Goal: Information Seeking & Learning: Check status

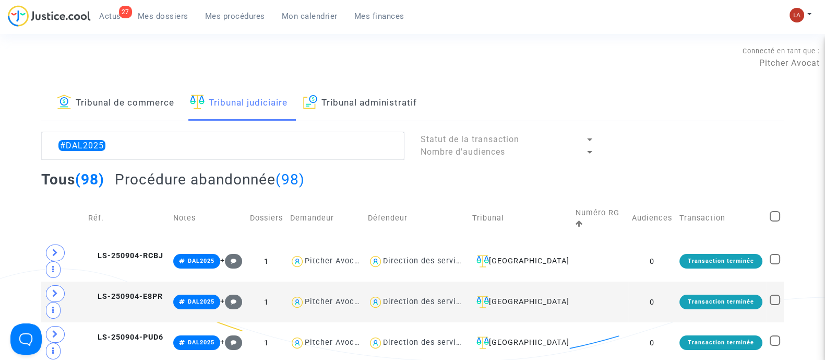
type textarea "#DAL2025"
click at [233, 179] on h2 "Procédure abandonnée (98)" at bounding box center [210, 179] width 190 height 18
drag, startPoint x: 133, startPoint y: 242, endPoint x: 455, endPoint y: 224, distance: 322.5
click at [133, 251] on span "LS-250904-KPHV" at bounding box center [126, 255] width 76 height 9
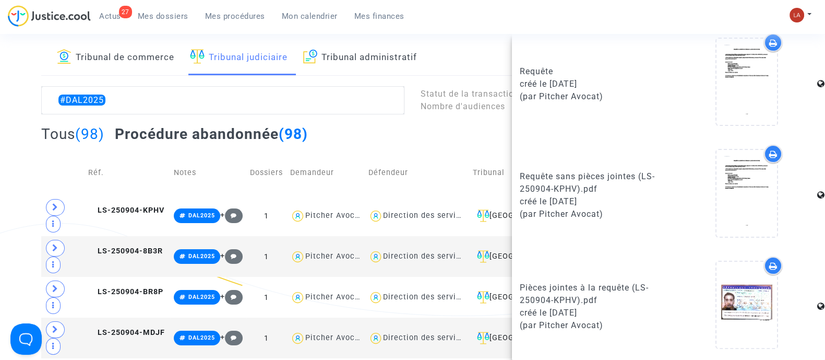
scroll to position [65, 0]
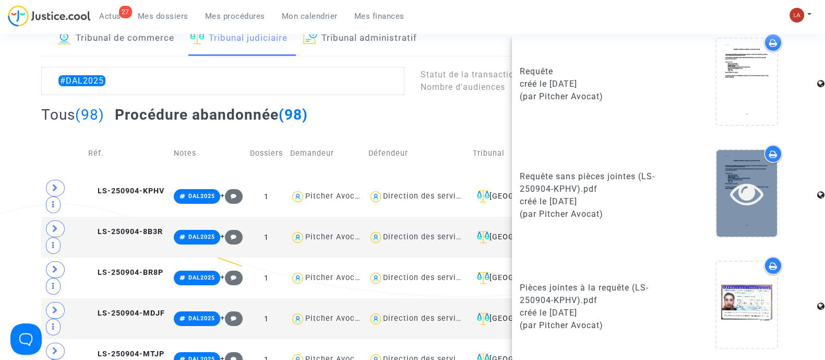
click at [753, 193] on icon at bounding box center [747, 192] width 34 height 33
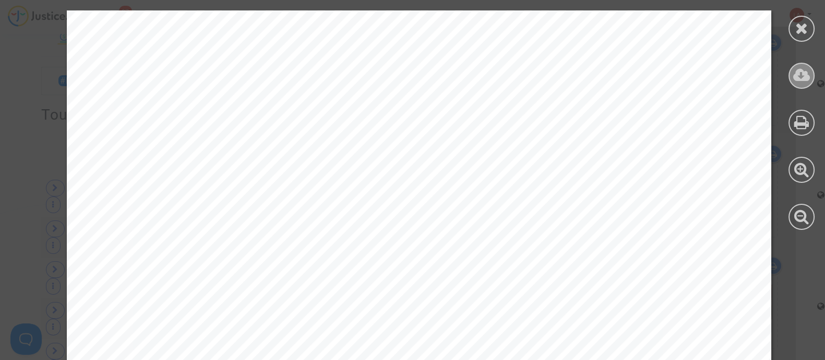
click at [799, 75] on icon at bounding box center [801, 75] width 17 height 16
click at [799, 22] on icon at bounding box center [801, 28] width 13 height 16
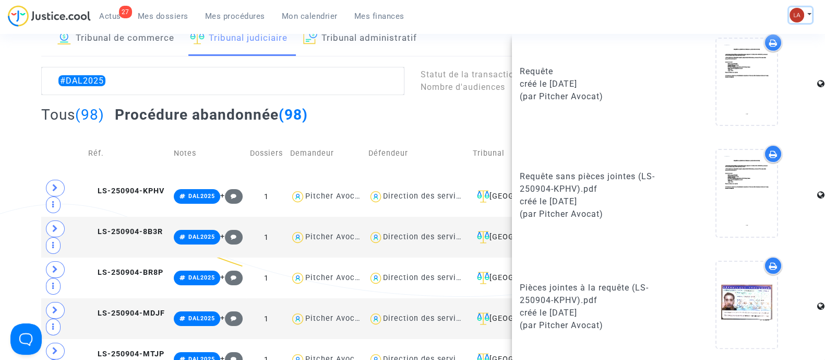
click at [793, 10] on img at bounding box center [797, 15] width 15 height 15
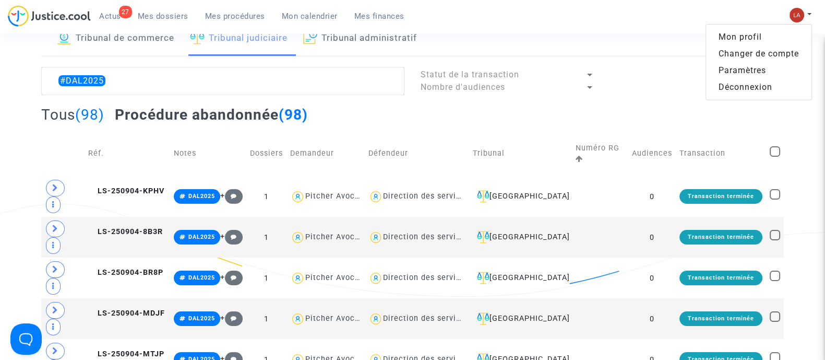
click at [775, 50] on link "Changer de compte" at bounding box center [758, 53] width 105 height 17
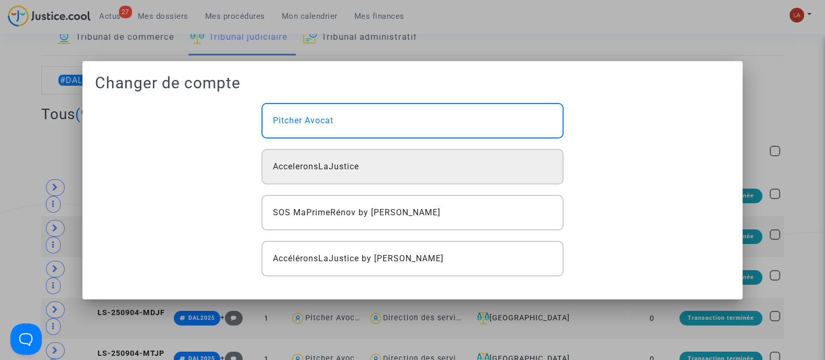
click at [496, 157] on div "AcceleronsLaJustice" at bounding box center [412, 166] width 302 height 35
